Goal: Task Accomplishment & Management: Manage account settings

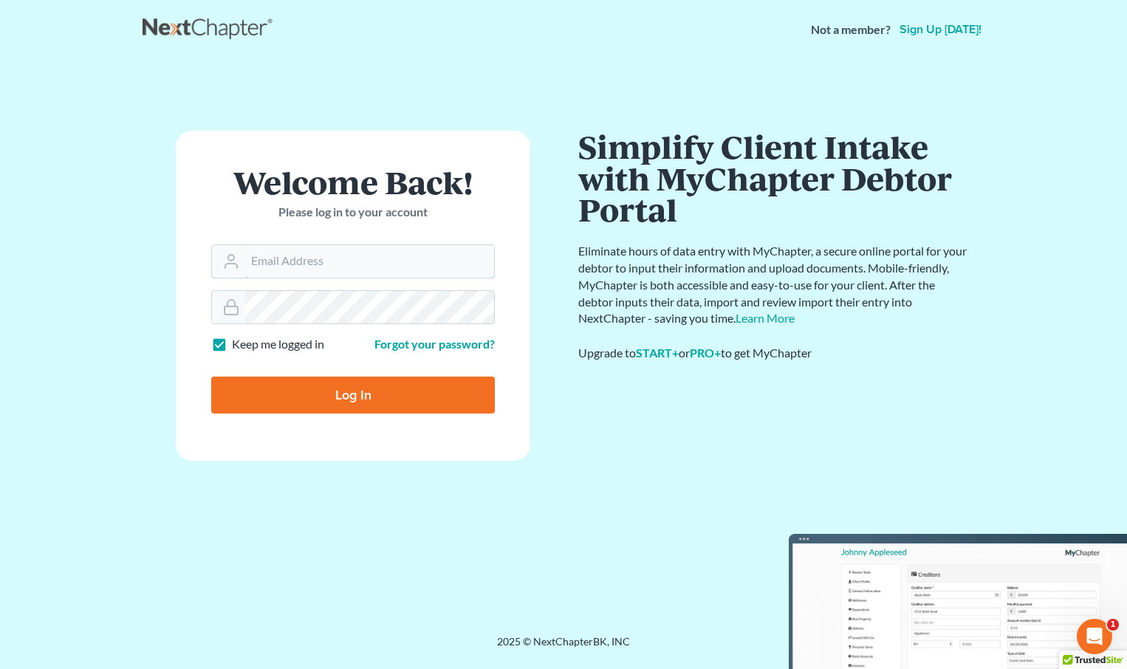
type input "[EMAIL_ADDRESS][DOMAIN_NAME]"
click at [385, 393] on input "Log In" at bounding box center [353, 395] width 284 height 37
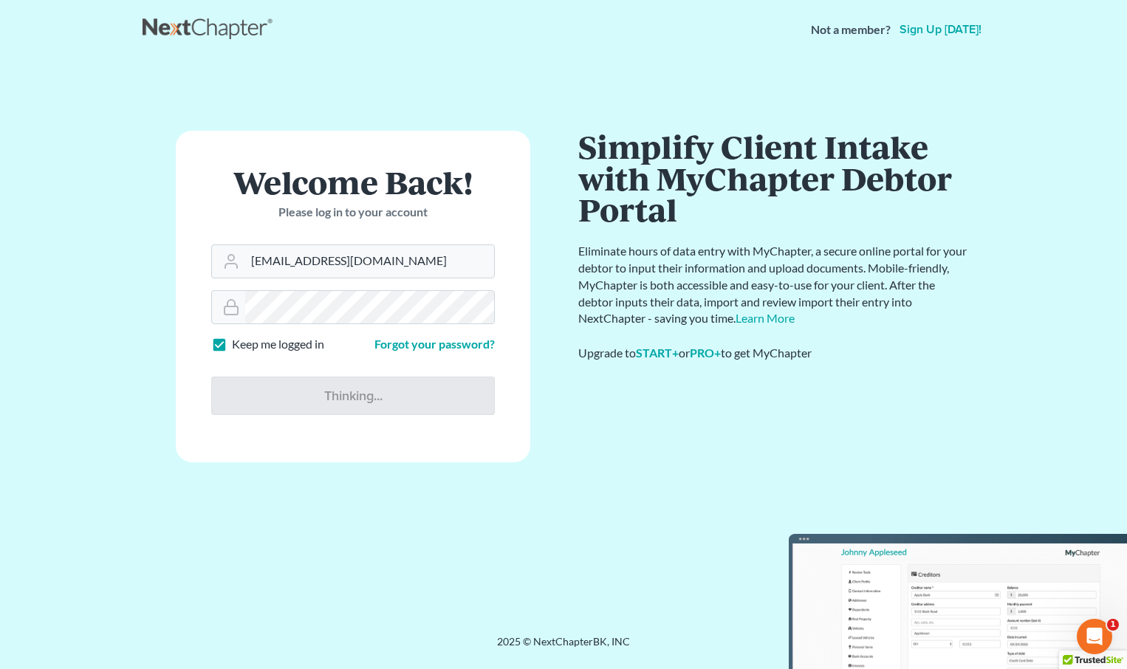
type input "Thinking..."
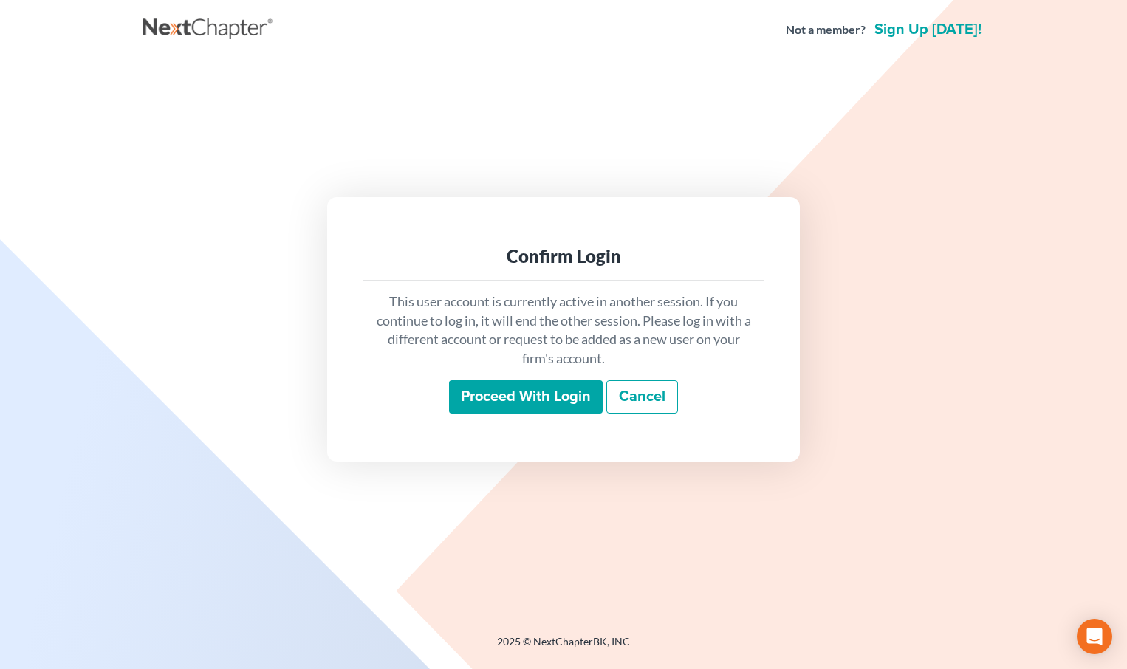
click at [487, 398] on input "Proceed with login" at bounding box center [526, 397] width 154 height 34
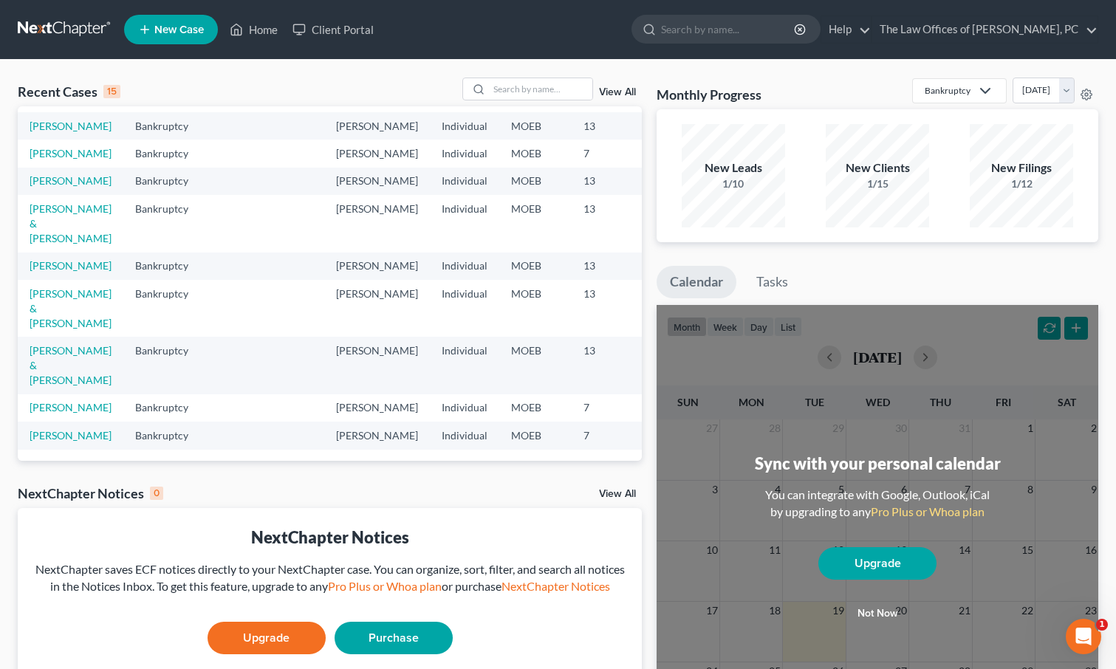
scroll to position [452, 0]
click at [606, 89] on link "View All" at bounding box center [617, 92] width 37 height 10
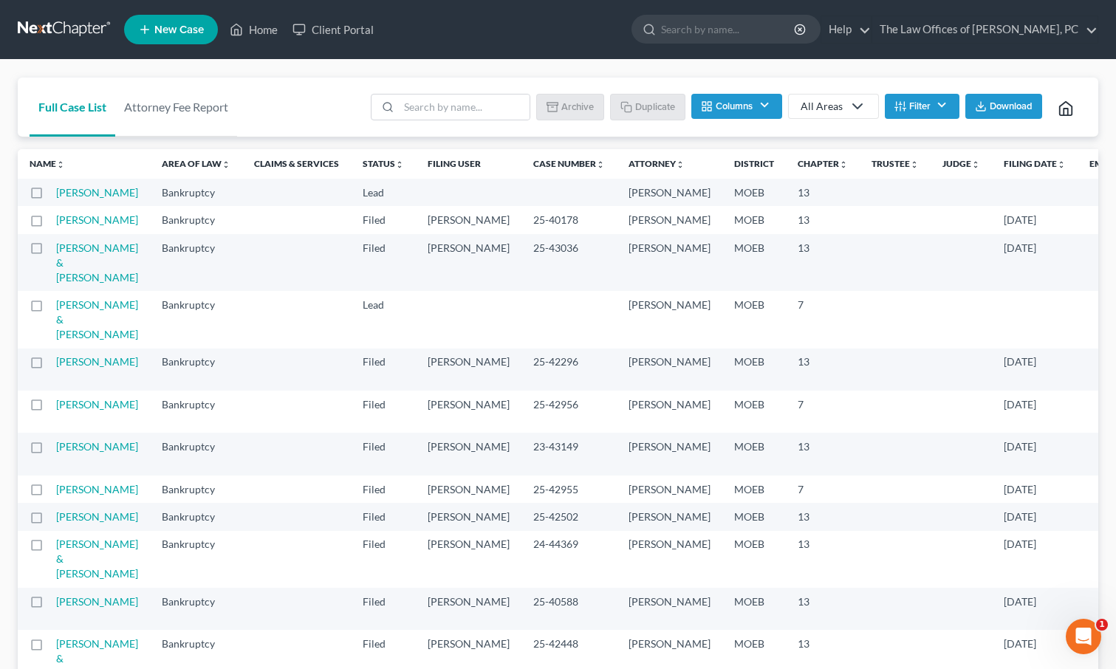
click at [919, 109] on button "Filter" at bounding box center [922, 106] width 75 height 25
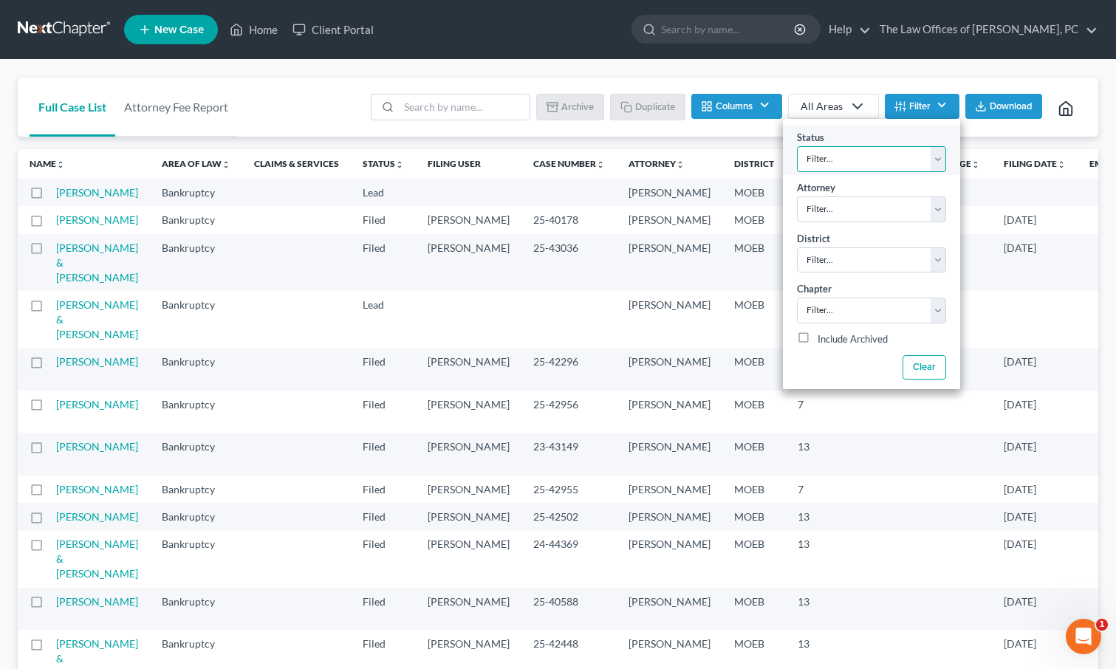
click at [897, 152] on select "Filter... Discharged Dismissed Filed In Progress Lead Lost Lead Ready to File T…" at bounding box center [871, 159] width 149 height 26
select select "3"
click at [797, 146] on select "Filter... Discharged Dismissed Filed In Progress Lead Lost Lead Ready to File T…" at bounding box center [871, 159] width 149 height 26
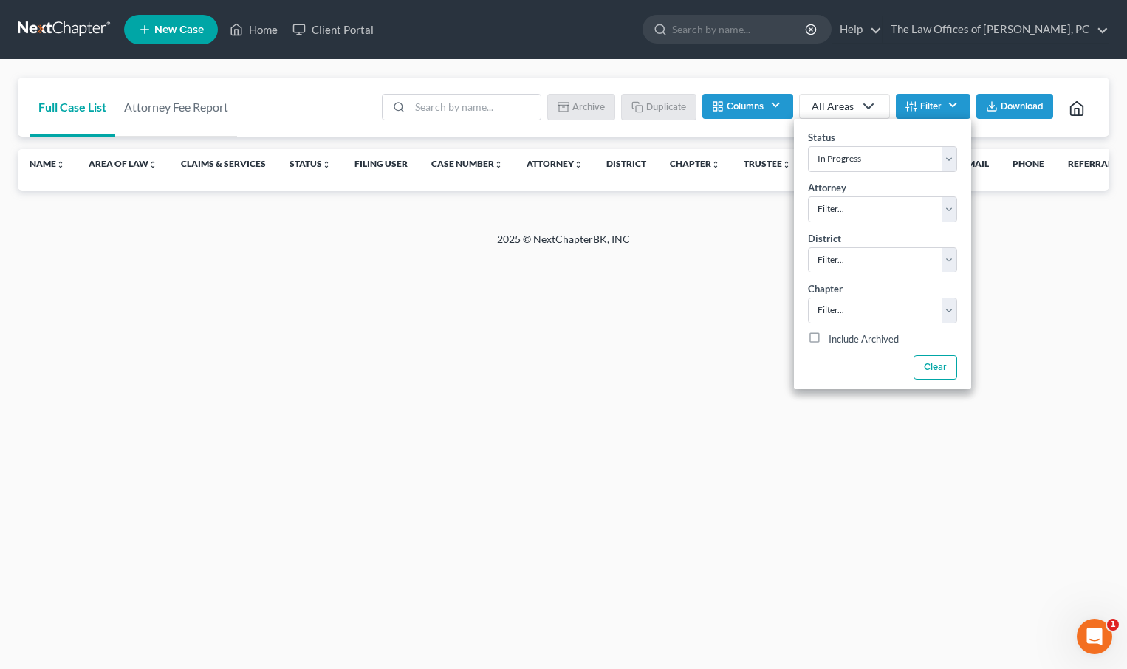
click at [658, 377] on div "Home New Case Client Portal The Law Offices of Sean C. Paul, PC sap@stlbankrupt…" at bounding box center [563, 334] width 1127 height 669
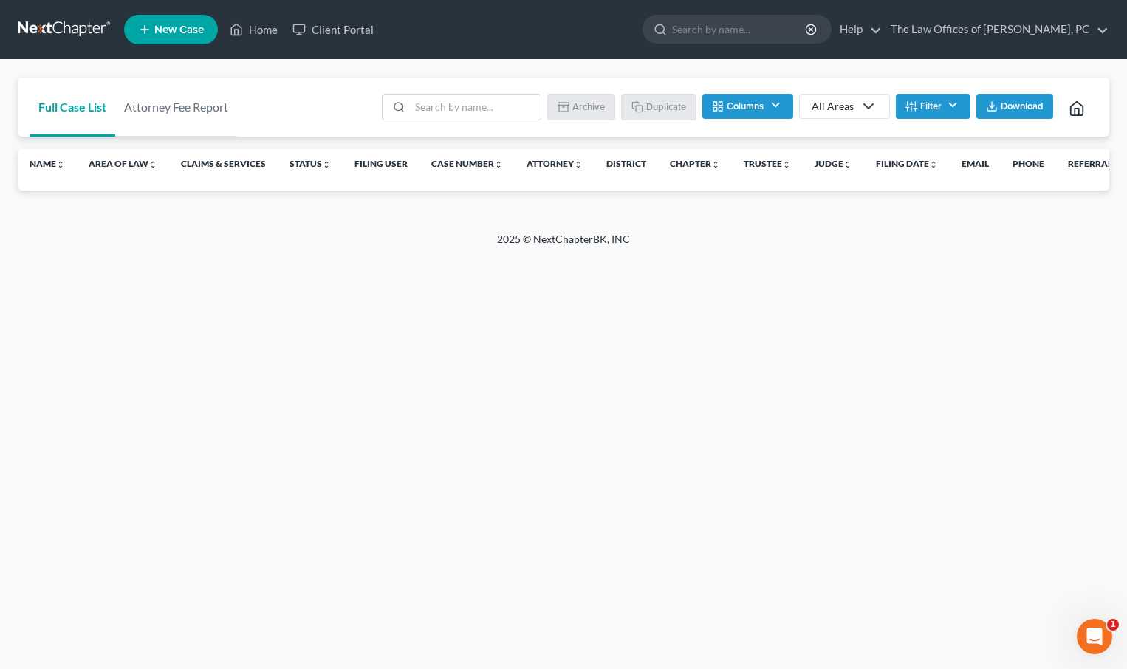
click at [763, 106] on button "Columns" at bounding box center [747, 106] width 90 height 25
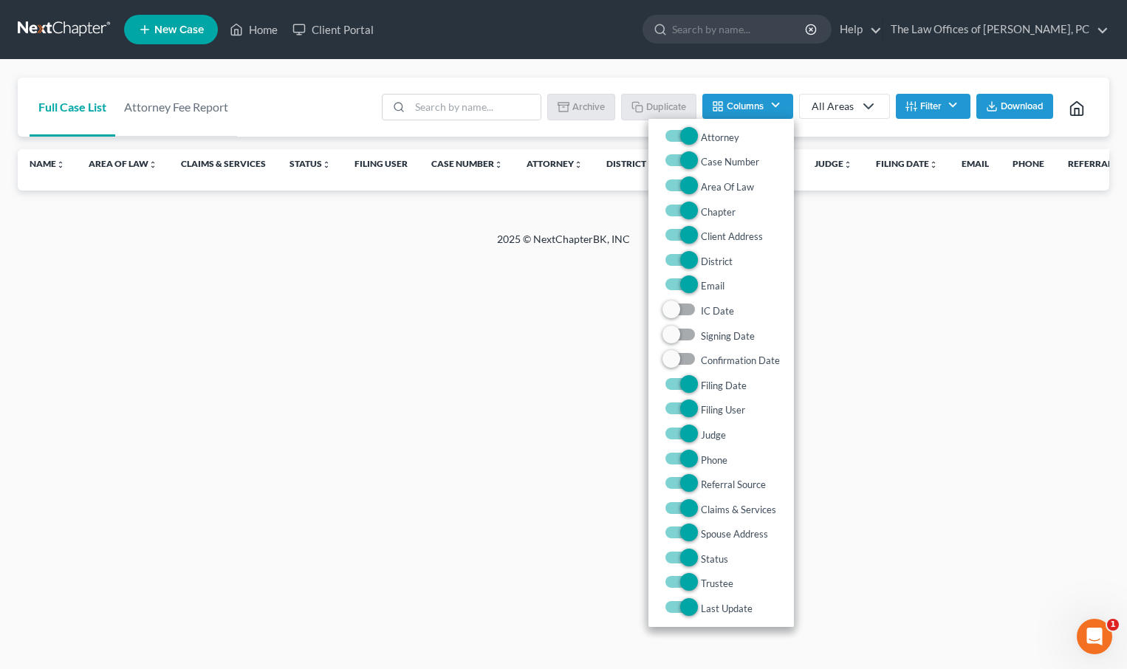
click at [763, 106] on button "Columns" at bounding box center [747, 106] width 90 height 25
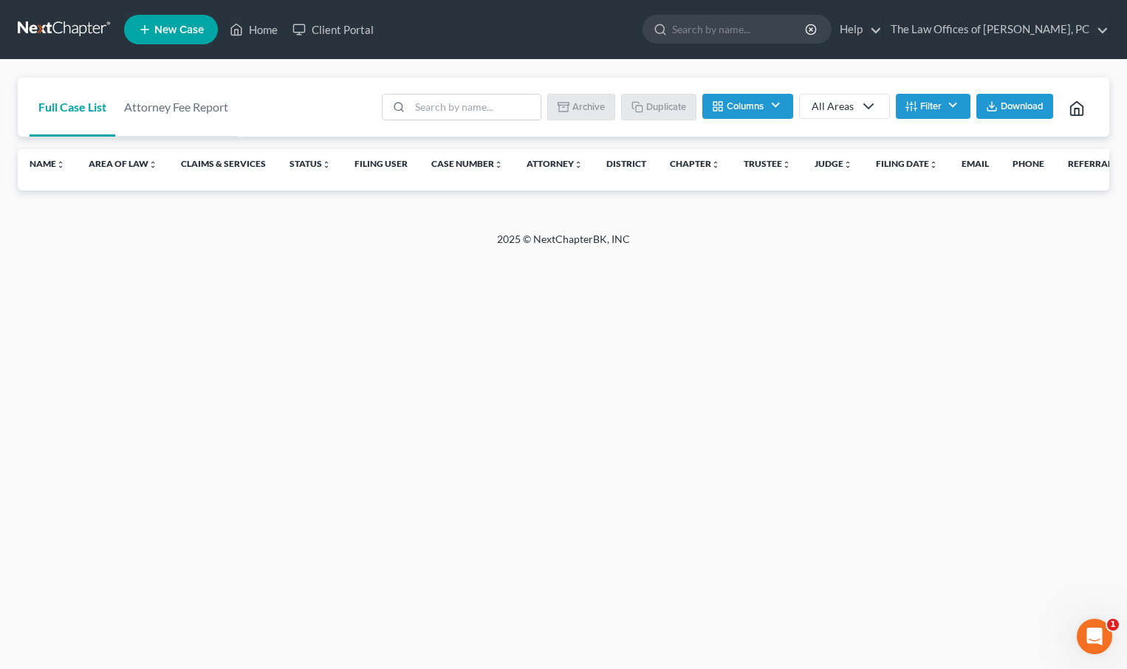
click at [888, 107] on link "All Areas" at bounding box center [844, 106] width 91 height 25
click at [912, 98] on button "Filter" at bounding box center [933, 106] width 75 height 25
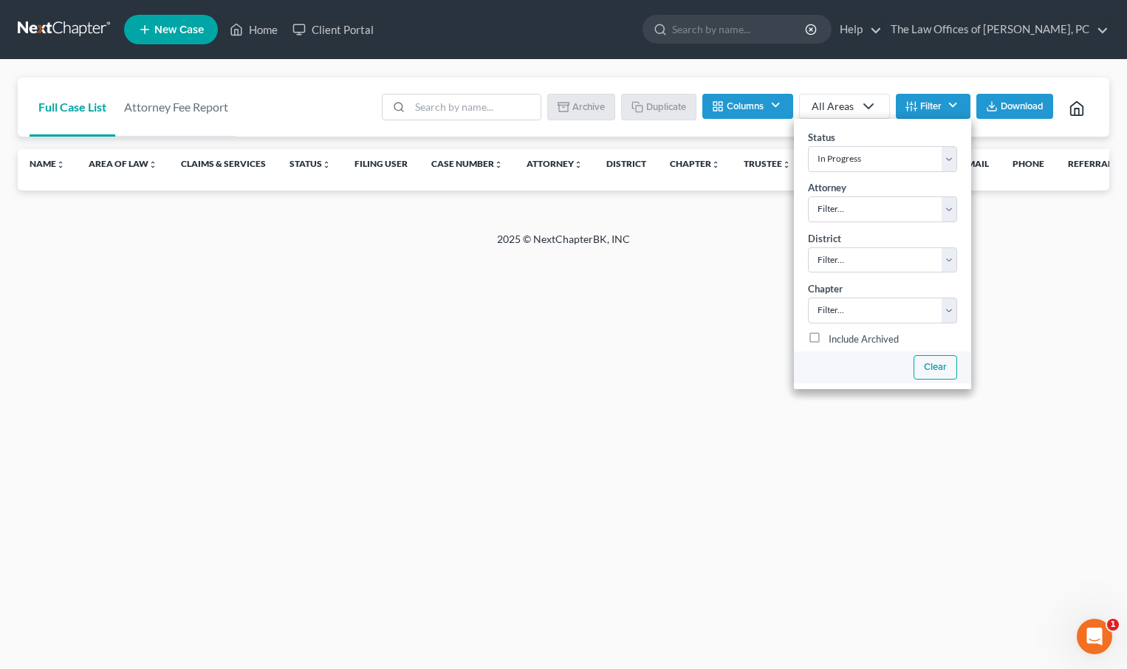
click at [924, 357] on button "Clear" at bounding box center [935, 367] width 44 height 24
select select
click at [928, 369] on button "Clear" at bounding box center [935, 367] width 44 height 24
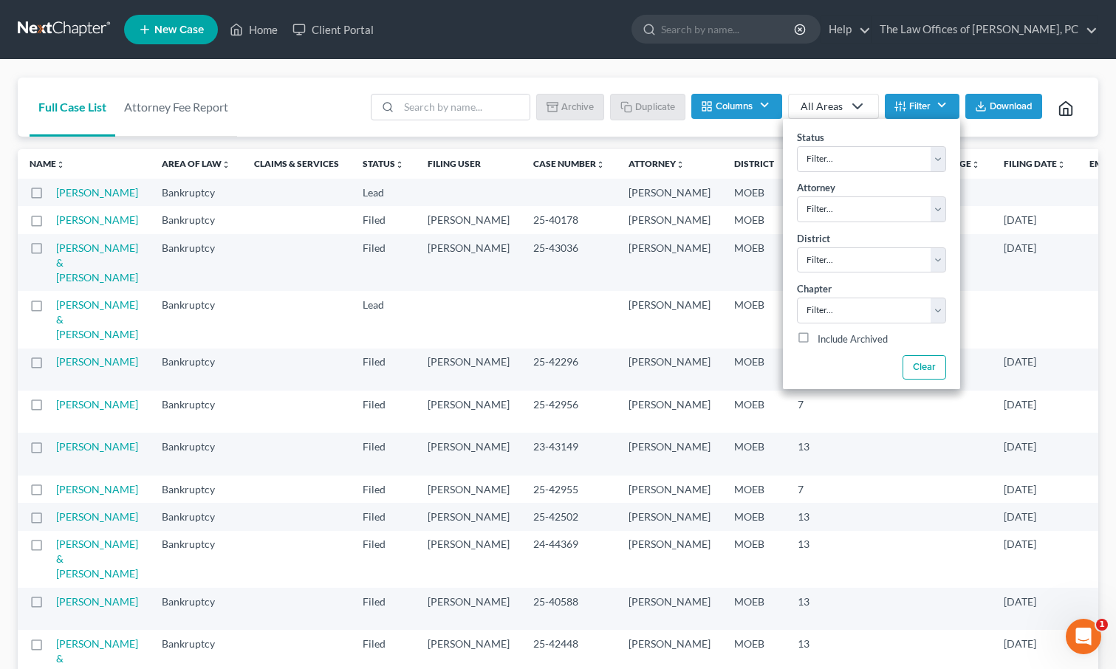
click at [281, 103] on div "Full Case List Attorney Fee Report Batch Download Archive Un-archive Duplicate …" at bounding box center [558, 108] width 1080 height 60
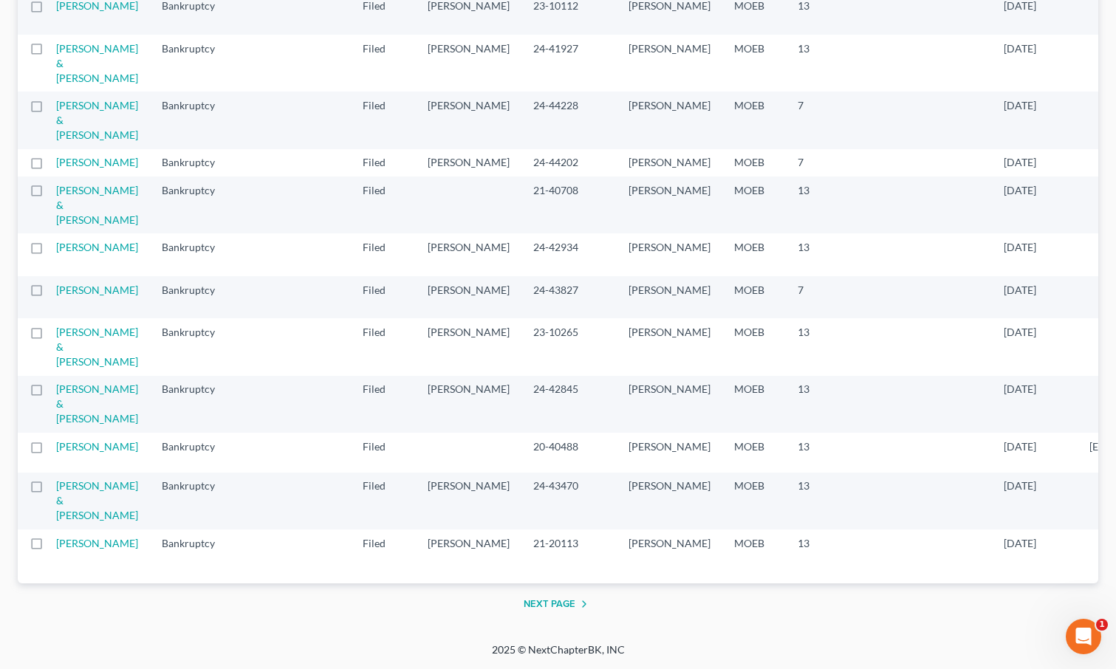
scroll to position [2863, 0]
click at [553, 608] on button "Next Page" at bounding box center [558, 604] width 69 height 18
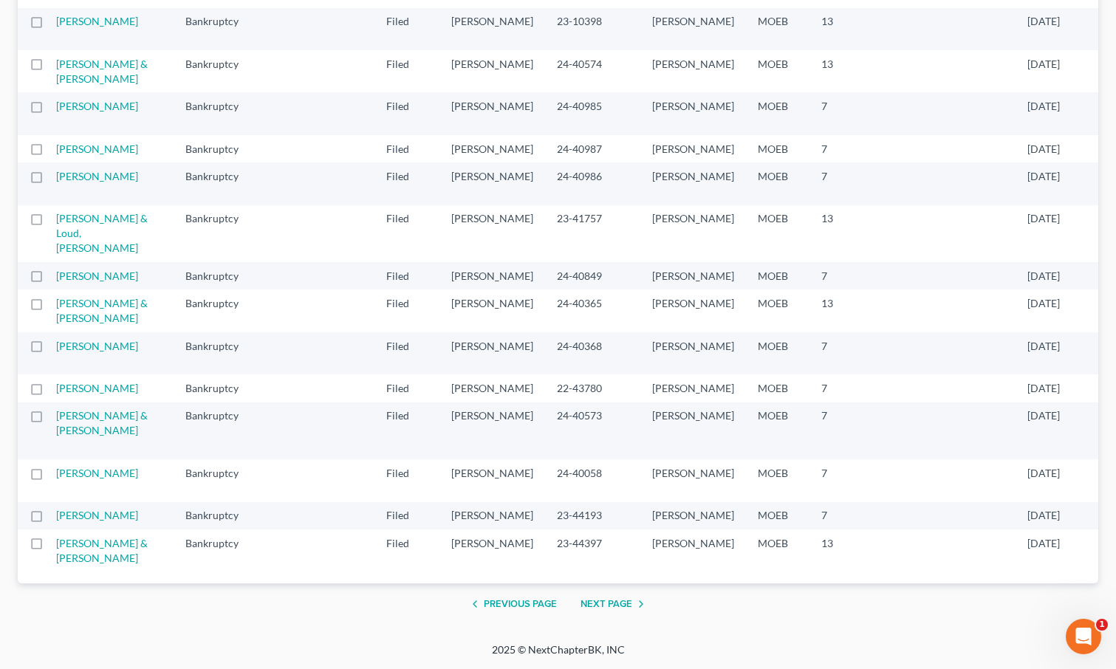
scroll to position [2893, 0]
click at [621, 607] on button "Next Page" at bounding box center [614, 604] width 69 height 18
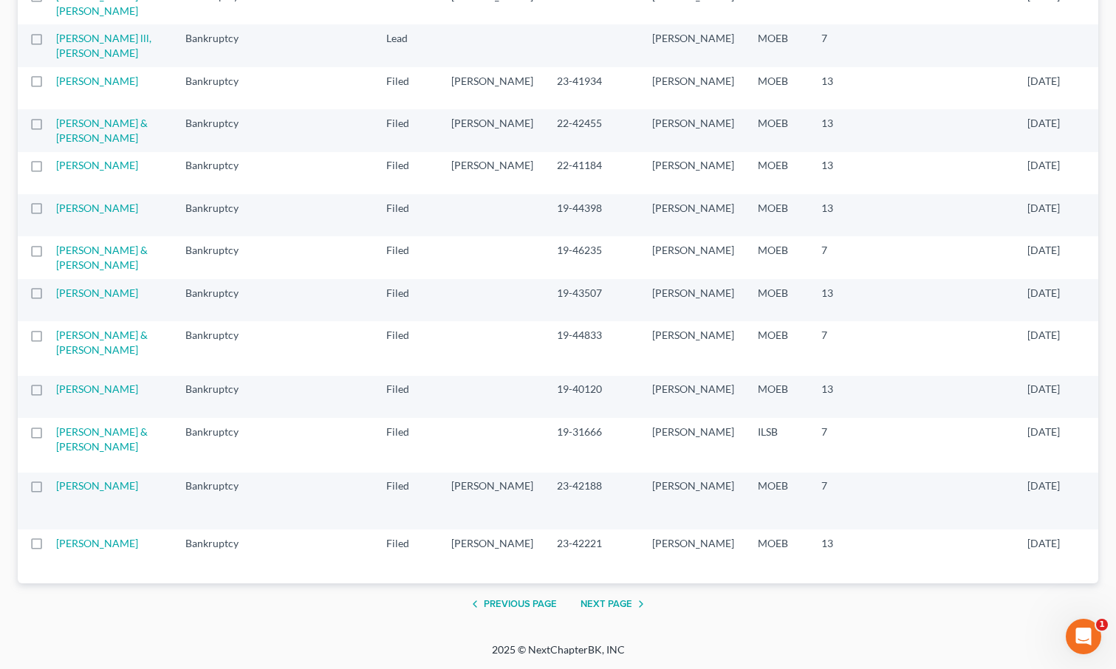
scroll to position [2849, 0]
click at [521, 604] on button "Previous Page" at bounding box center [511, 604] width 91 height 18
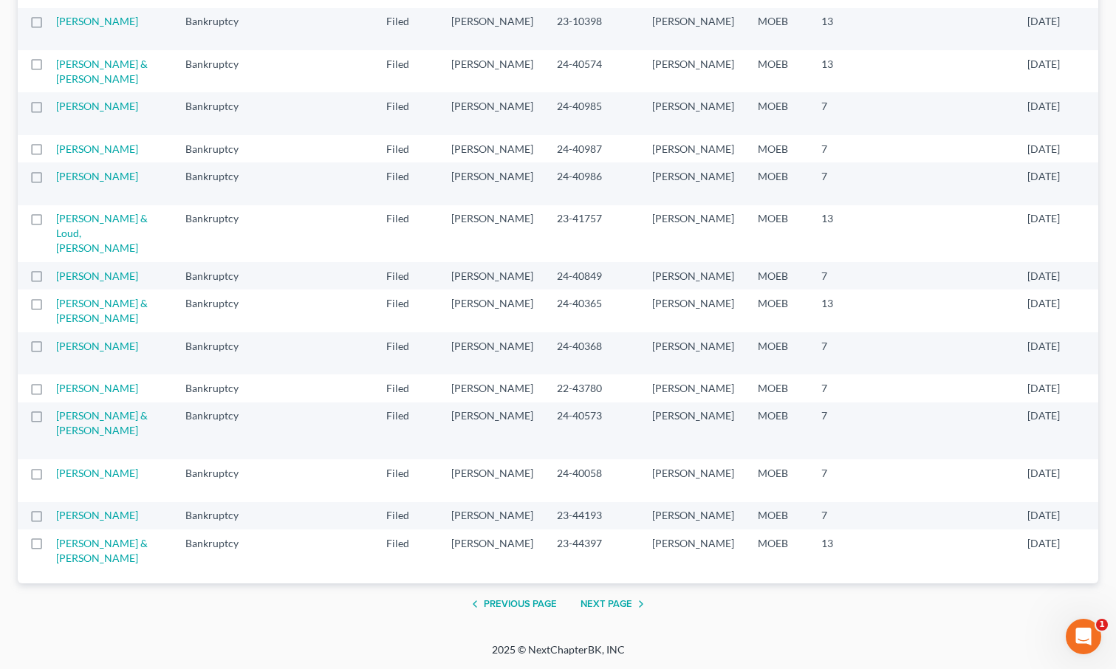
scroll to position [2893, 0]
click at [605, 609] on button "Next Page" at bounding box center [614, 604] width 69 height 18
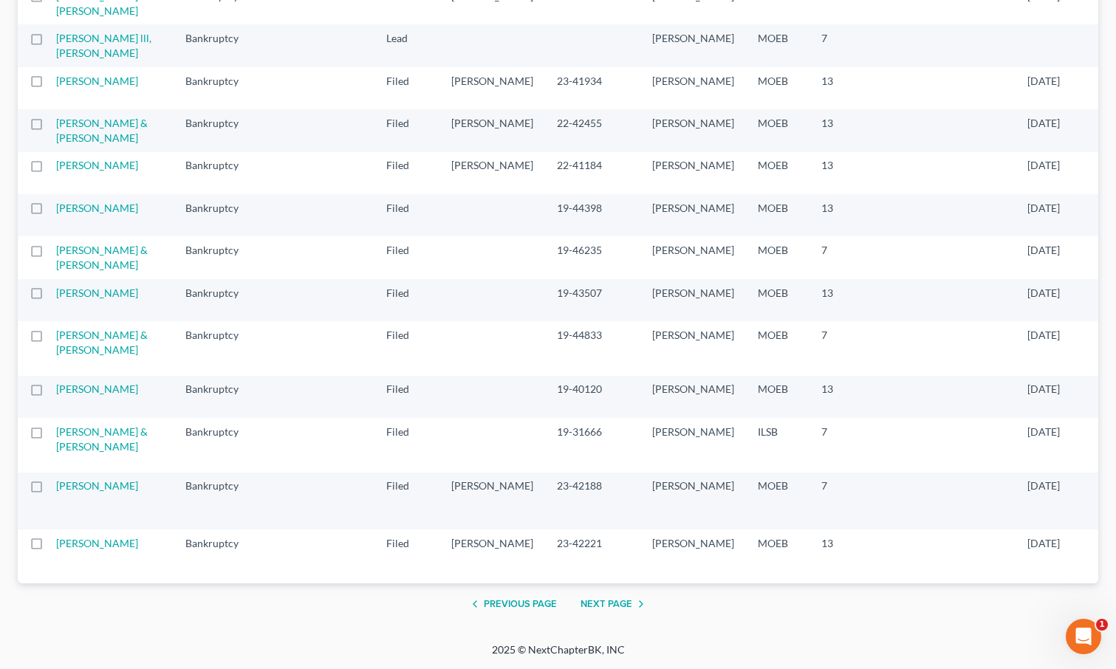
scroll to position [2849, 0]
